Goal: Transaction & Acquisition: Download file/media

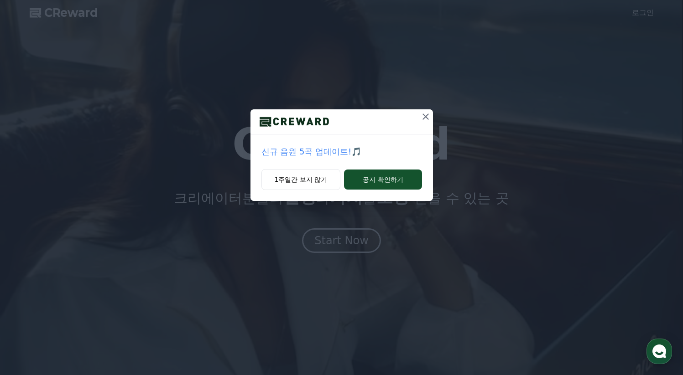
click at [421, 117] on icon at bounding box center [425, 116] width 11 height 11
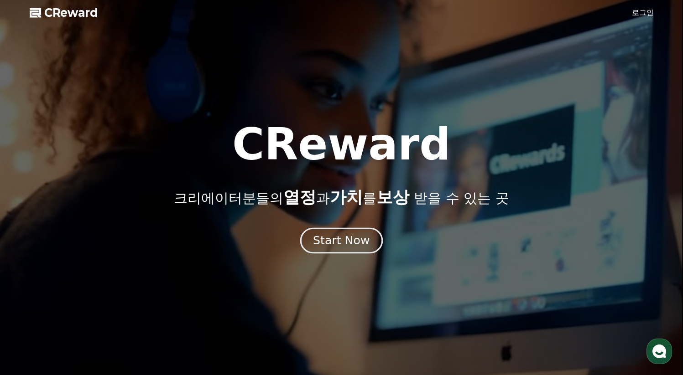
click at [334, 238] on div "Start Now" at bounding box center [341, 241] width 57 height 16
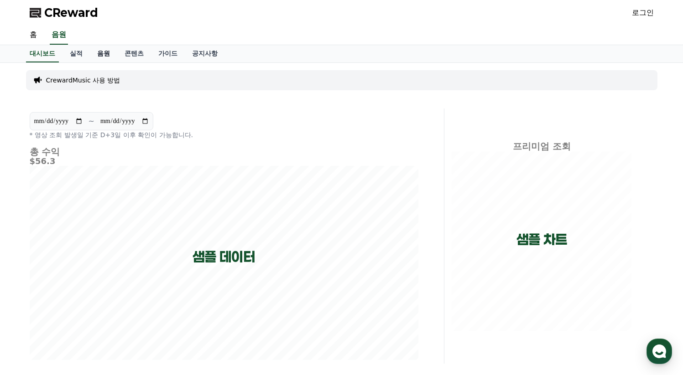
click at [107, 53] on link "음원" at bounding box center [103, 53] width 27 height 17
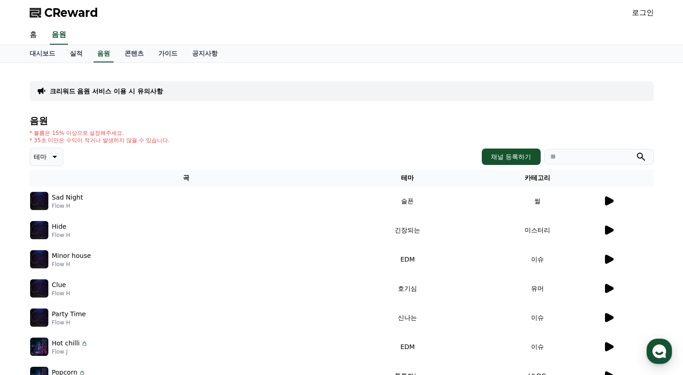
click at [39, 199] on img at bounding box center [39, 201] width 18 height 18
click at [607, 194] on td at bounding box center [627, 201] width 51 height 29
click at [606, 203] on icon at bounding box center [609, 201] width 9 height 9
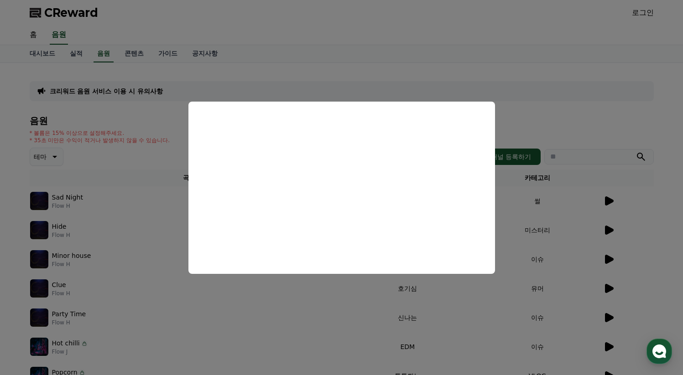
click at [549, 178] on button "close modal" at bounding box center [341, 187] width 683 height 375
